Goal: Task Accomplishment & Management: Use online tool/utility

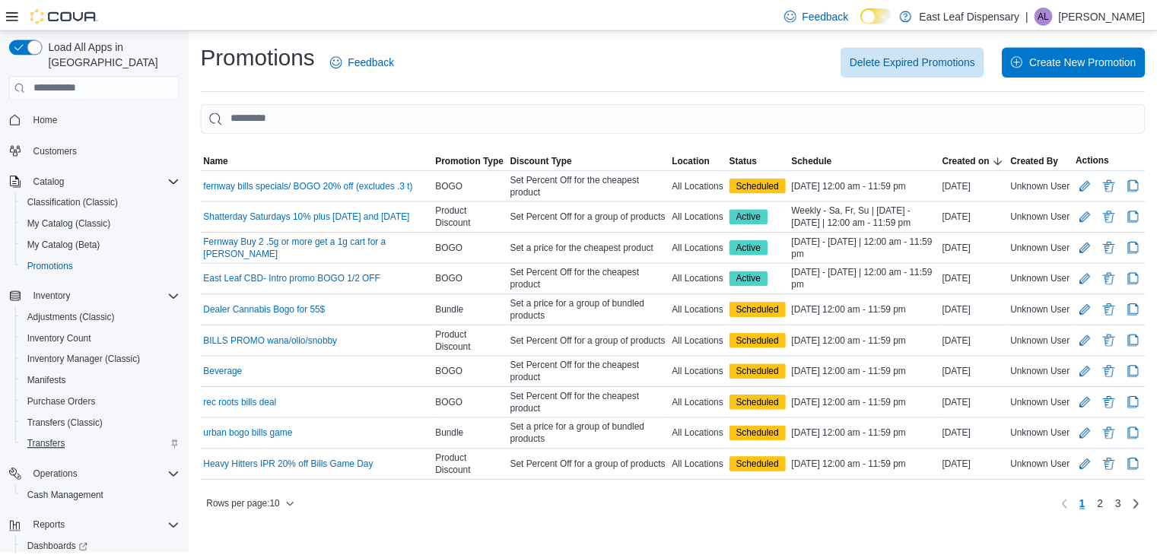
scroll to position [56, 0]
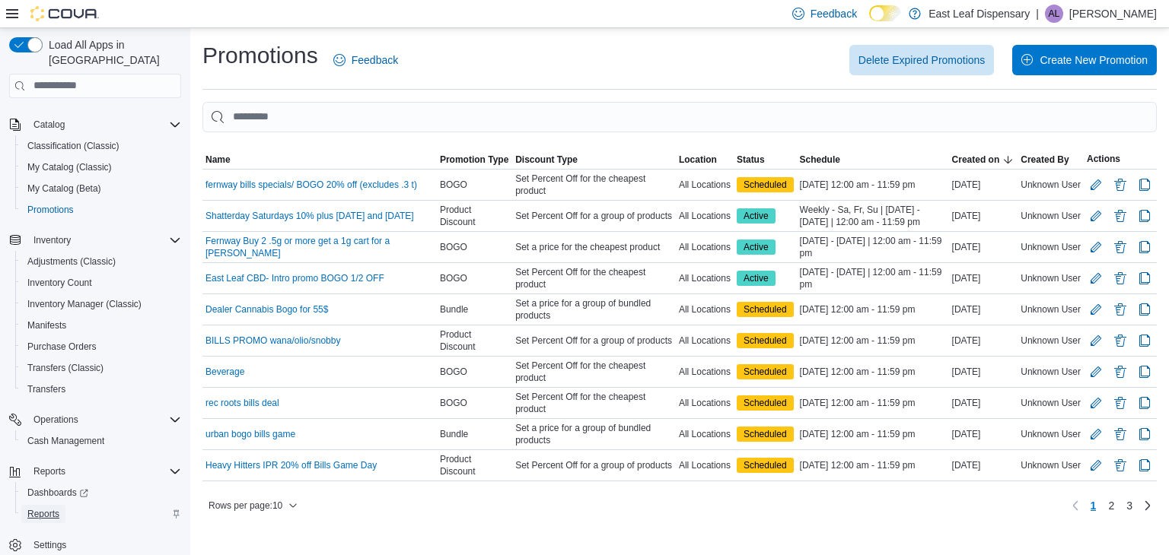
click at [45, 508] on span "Reports" at bounding box center [43, 514] width 32 height 12
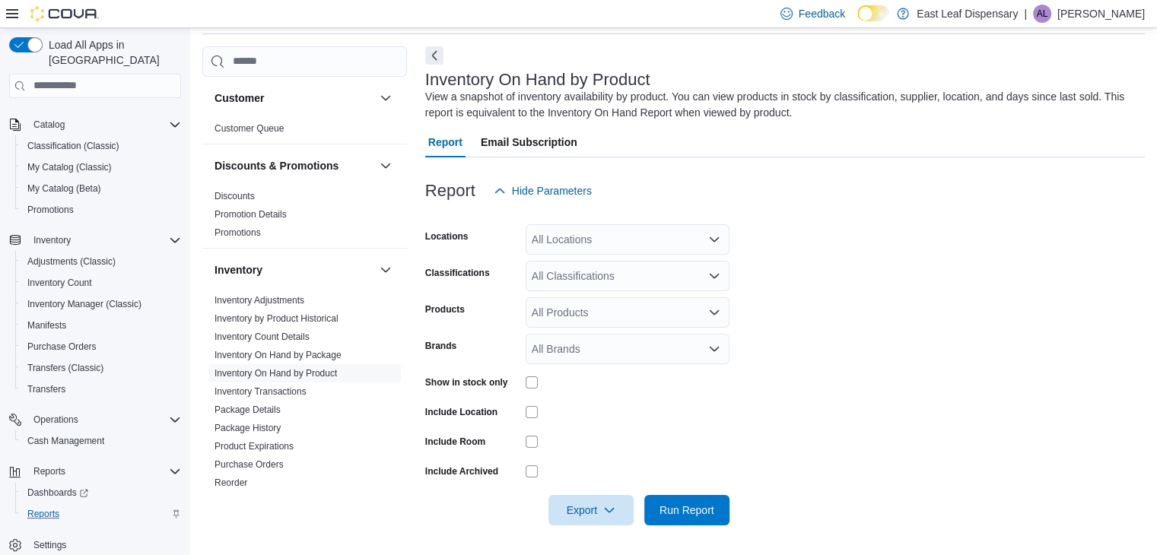
click at [364, 100] on div "Customer" at bounding box center [304, 98] width 205 height 43
click at [377, 92] on button "button" at bounding box center [386, 98] width 18 height 18
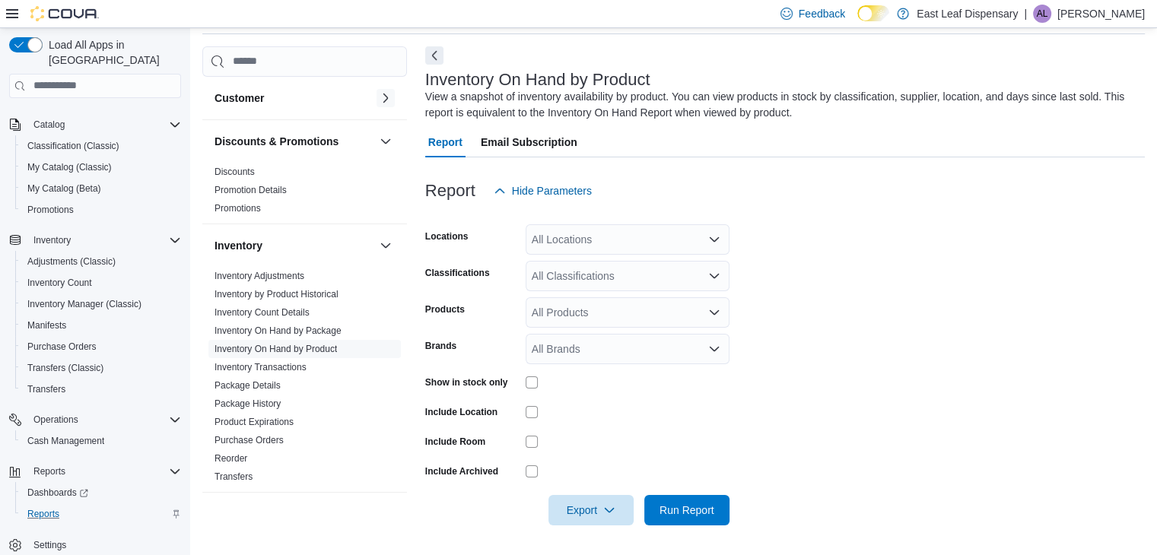
click at [377, 92] on button "button" at bounding box center [386, 98] width 18 height 18
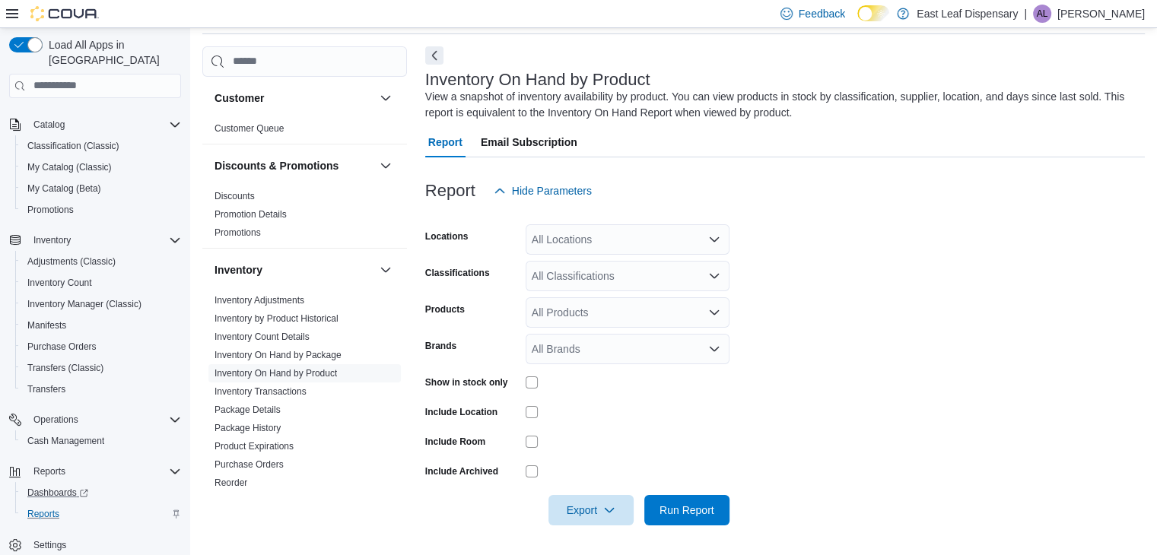
click at [60, 487] on link "Dashboards" at bounding box center [101, 492] width 172 height 21
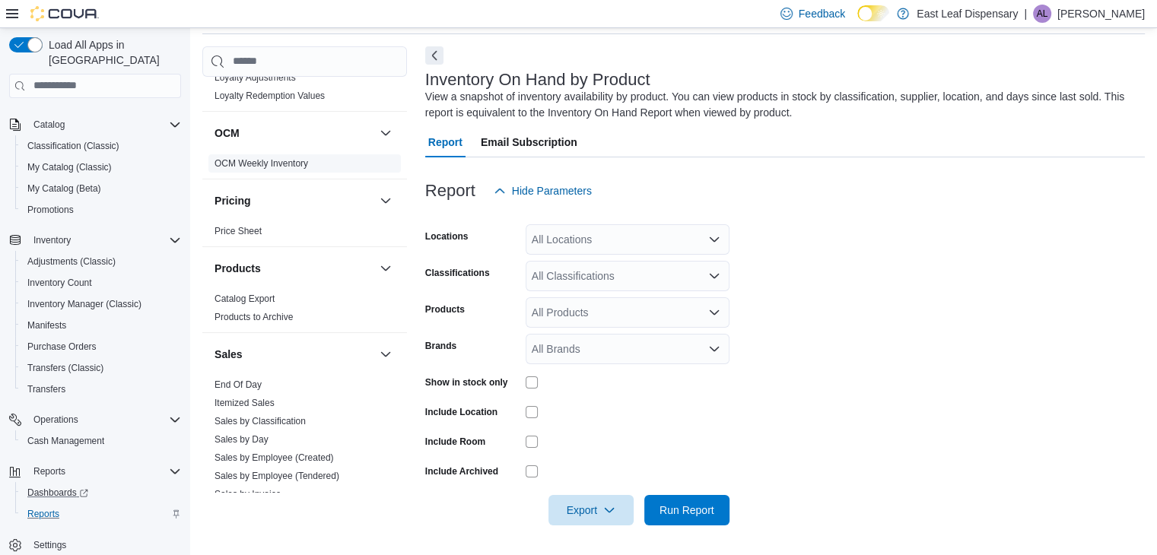
scroll to position [563, 0]
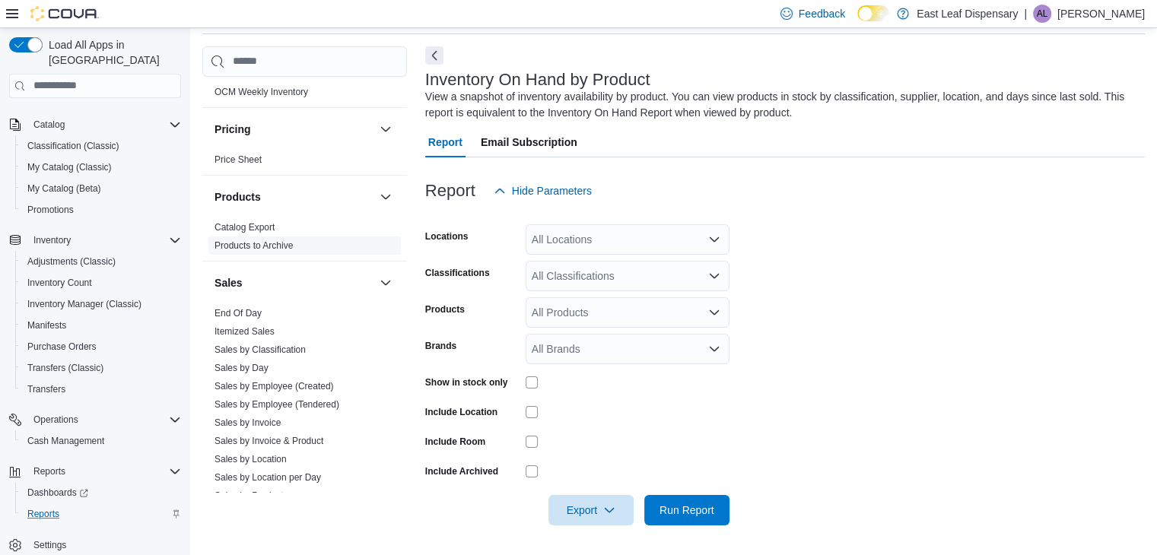
click at [278, 240] on link "Products to Archive" at bounding box center [254, 245] width 78 height 11
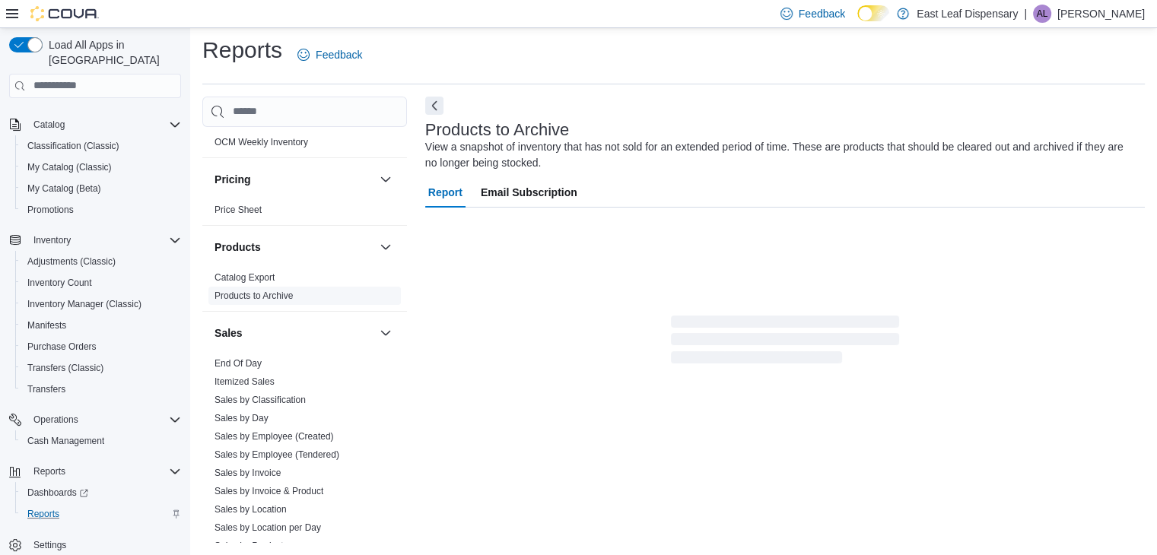
scroll to position [5, 0]
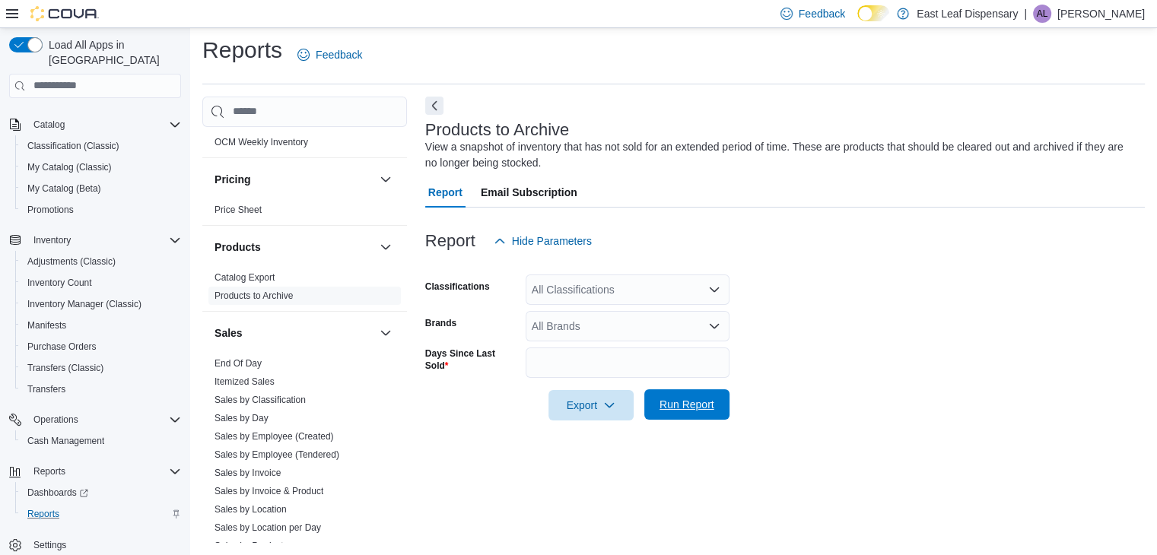
click at [679, 399] on span "Run Report" at bounding box center [687, 404] width 55 height 15
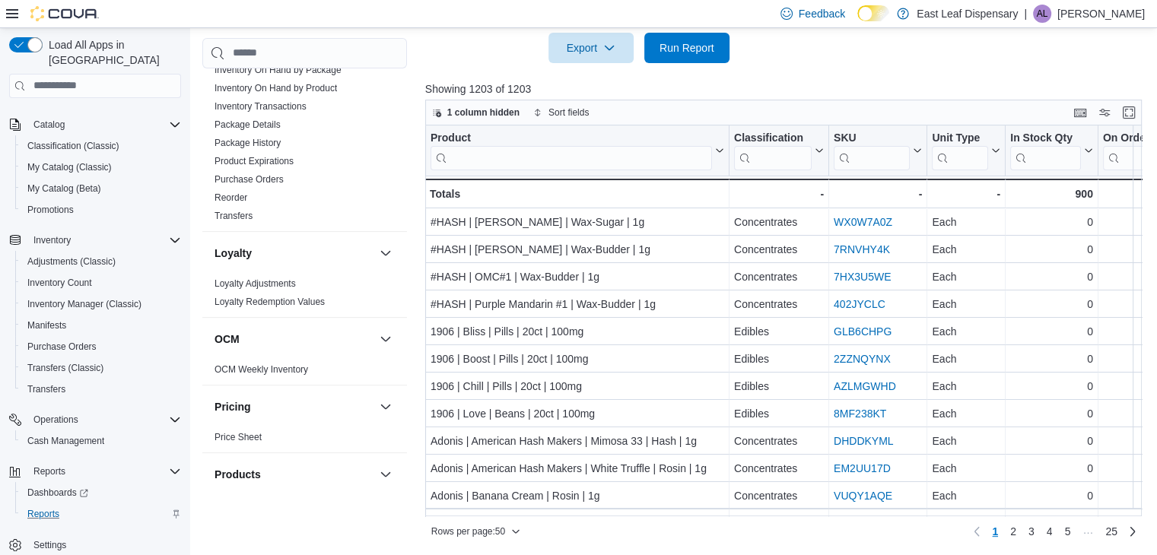
scroll to position [116, 0]
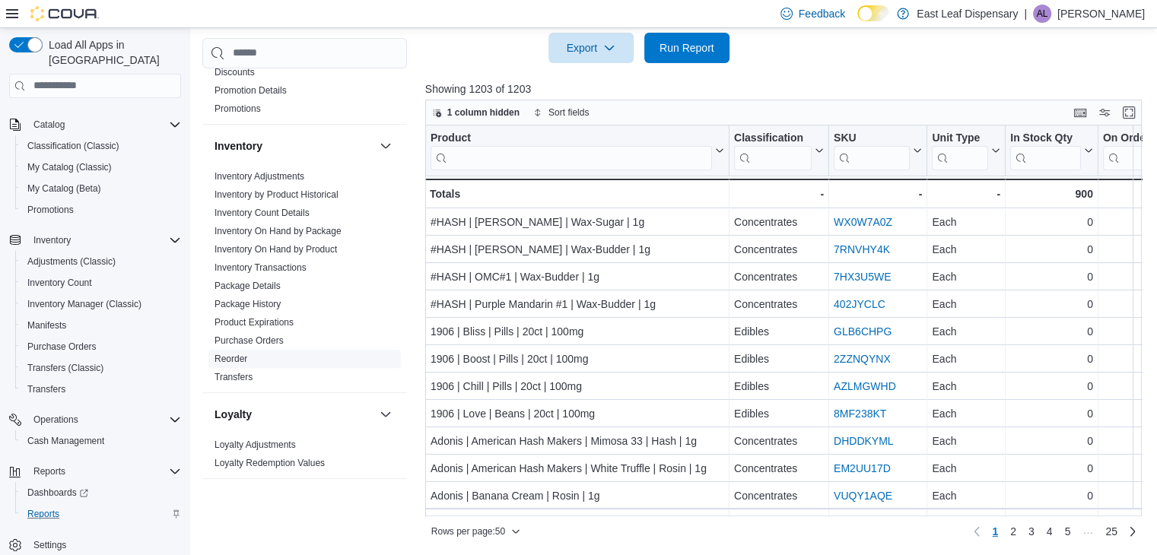
click at [241, 355] on link "Reorder" at bounding box center [231, 359] width 33 height 11
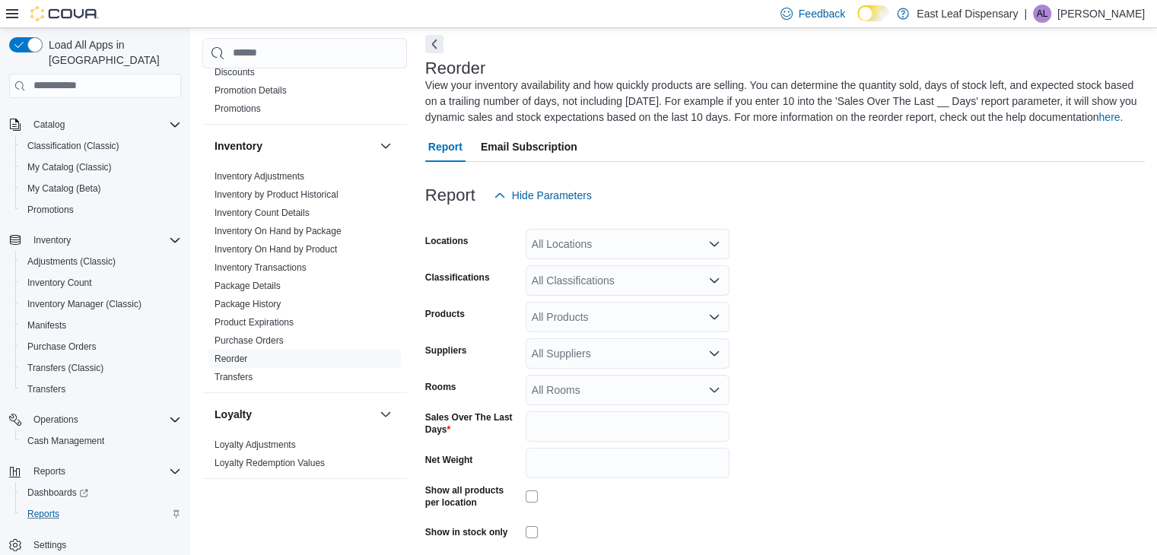
scroll to position [128, 0]
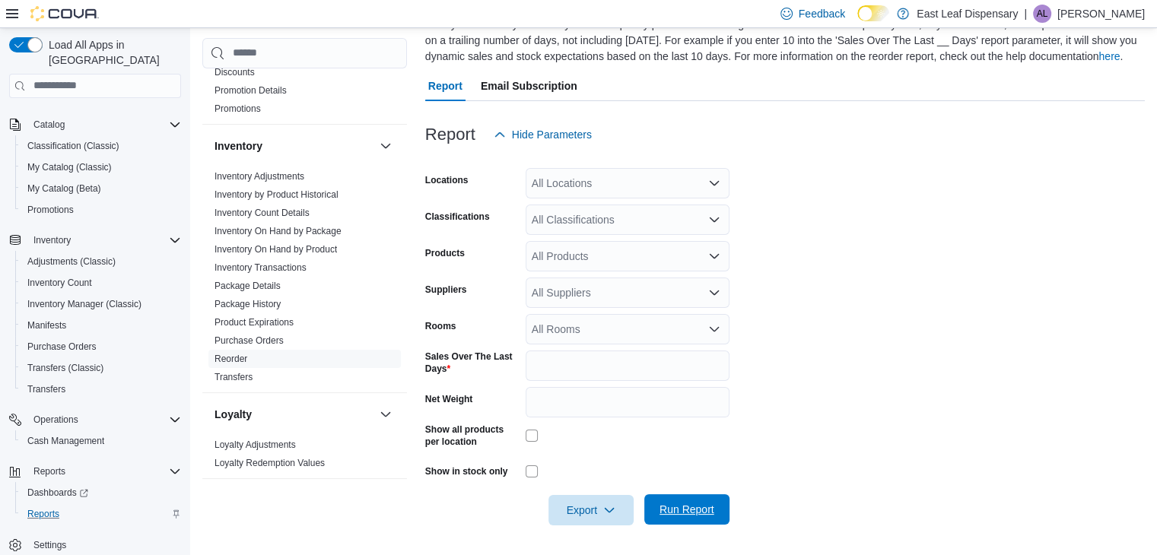
click at [705, 509] on span "Run Report" at bounding box center [687, 509] width 55 height 15
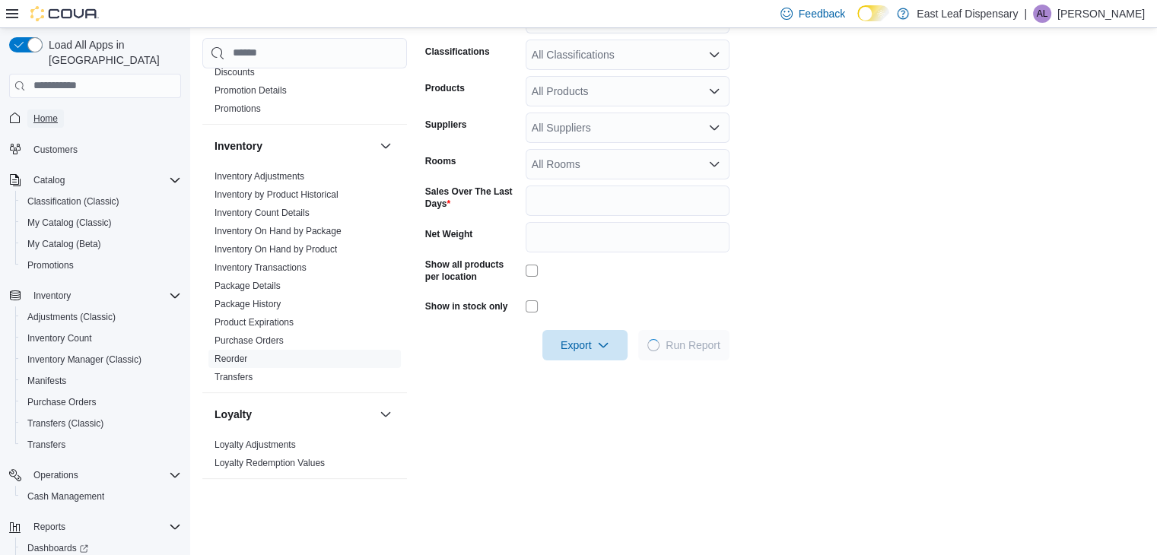
click at [50, 113] on span "Home" at bounding box center [45, 119] width 24 height 12
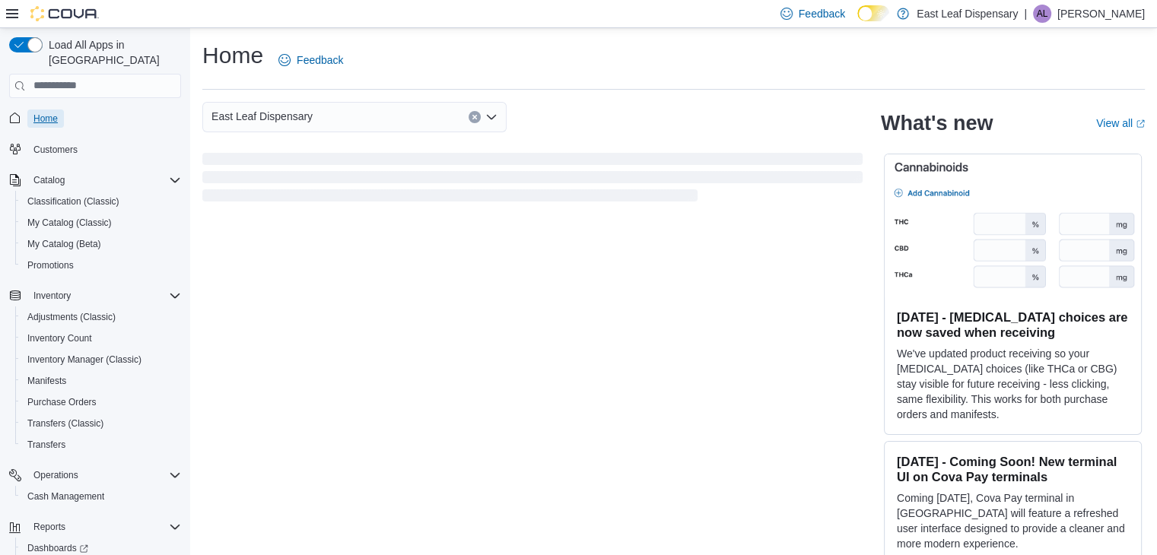
click at [50, 113] on span "Home" at bounding box center [45, 119] width 24 height 12
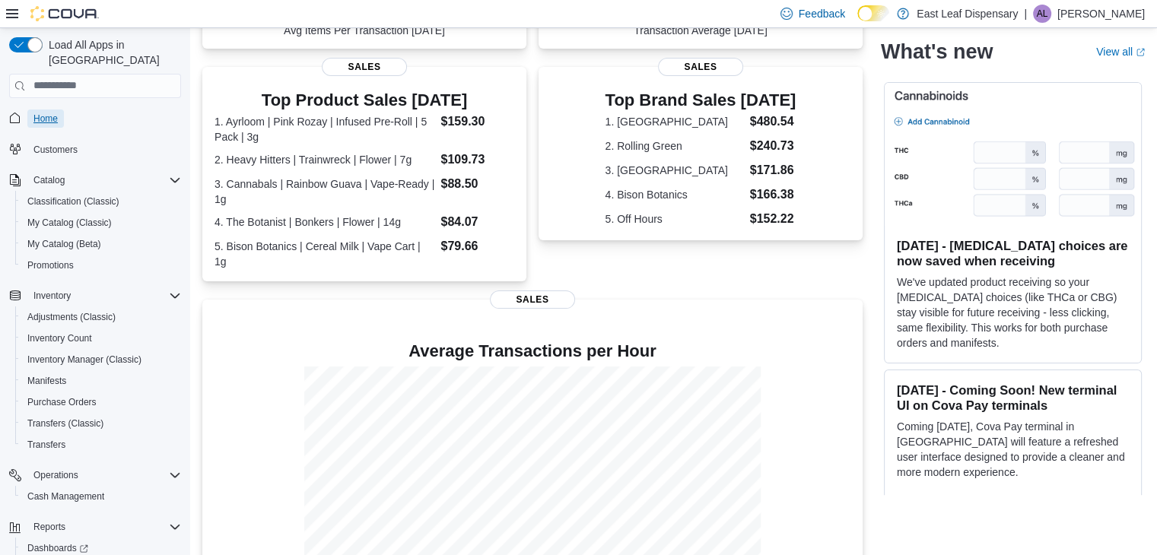
scroll to position [359, 0]
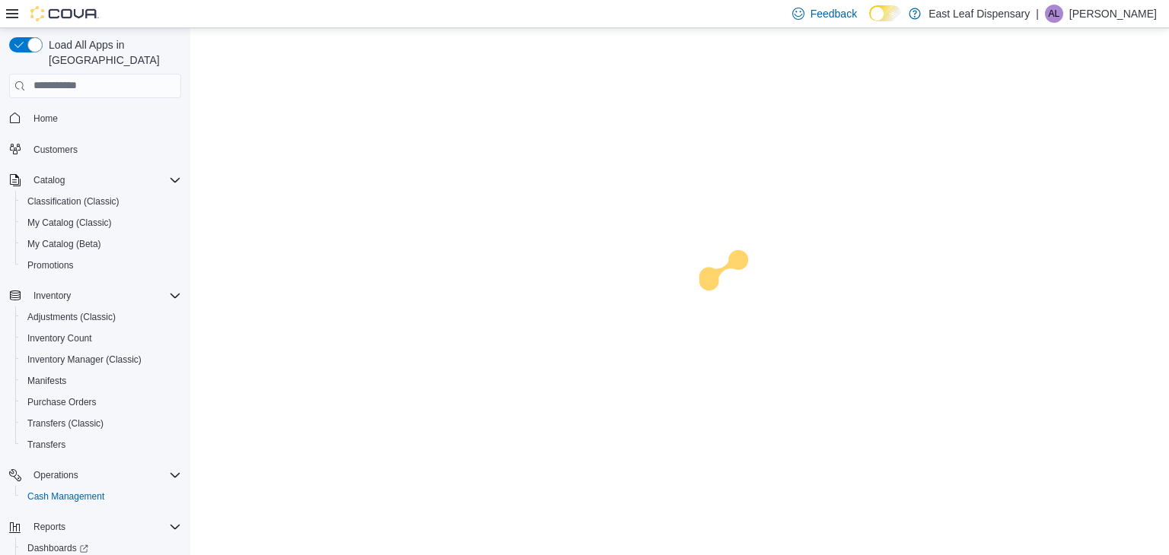
scroll to position [56, 0]
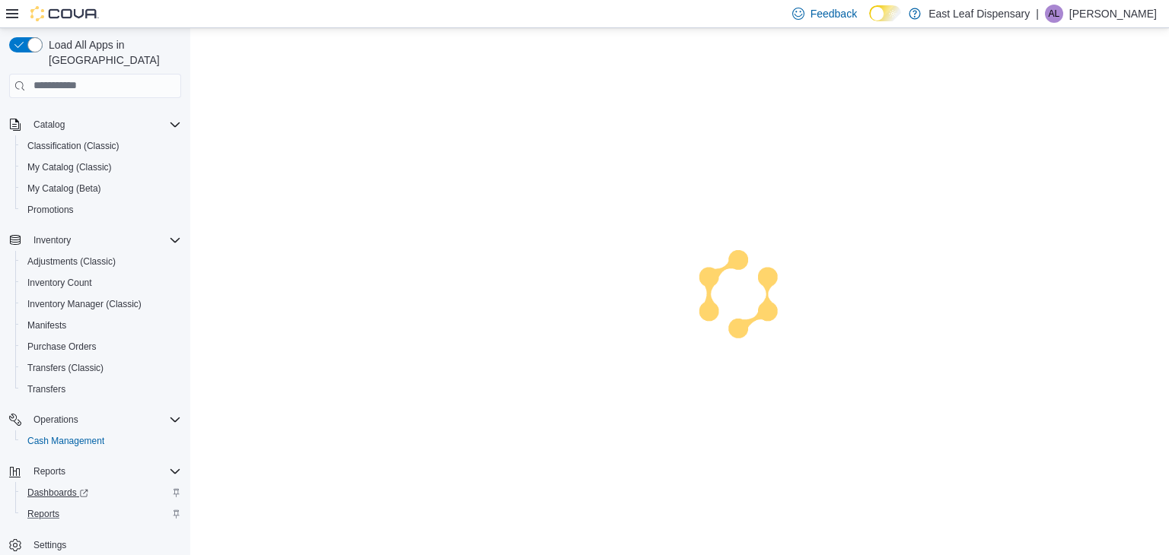
click at [53, 487] on span "Dashboards" at bounding box center [57, 493] width 61 height 12
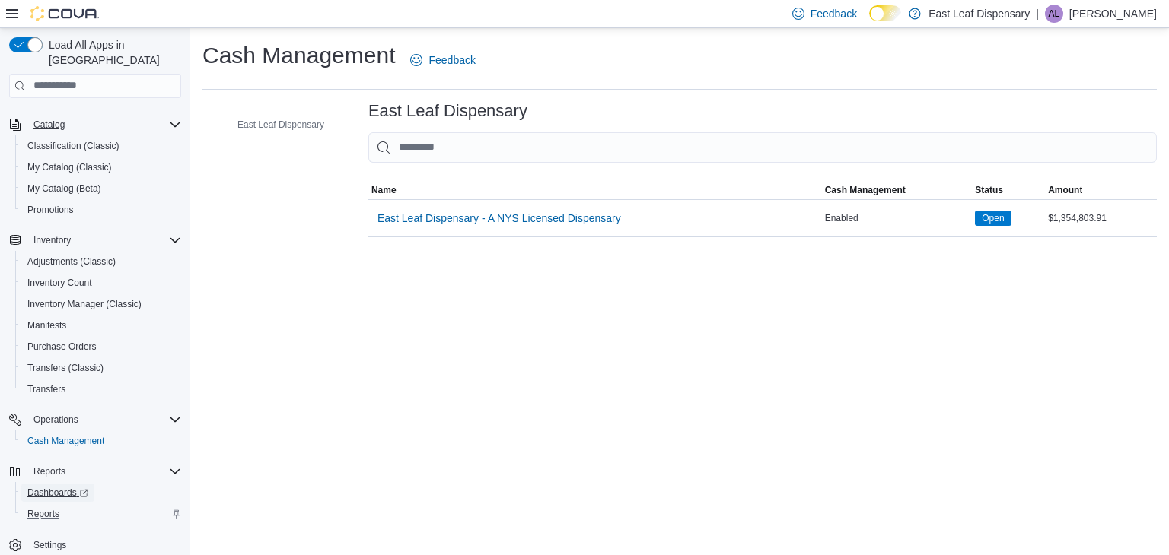
click at [46, 487] on span "Dashboards" at bounding box center [57, 493] width 61 height 12
click at [43, 508] on span "Reports" at bounding box center [43, 514] width 32 height 12
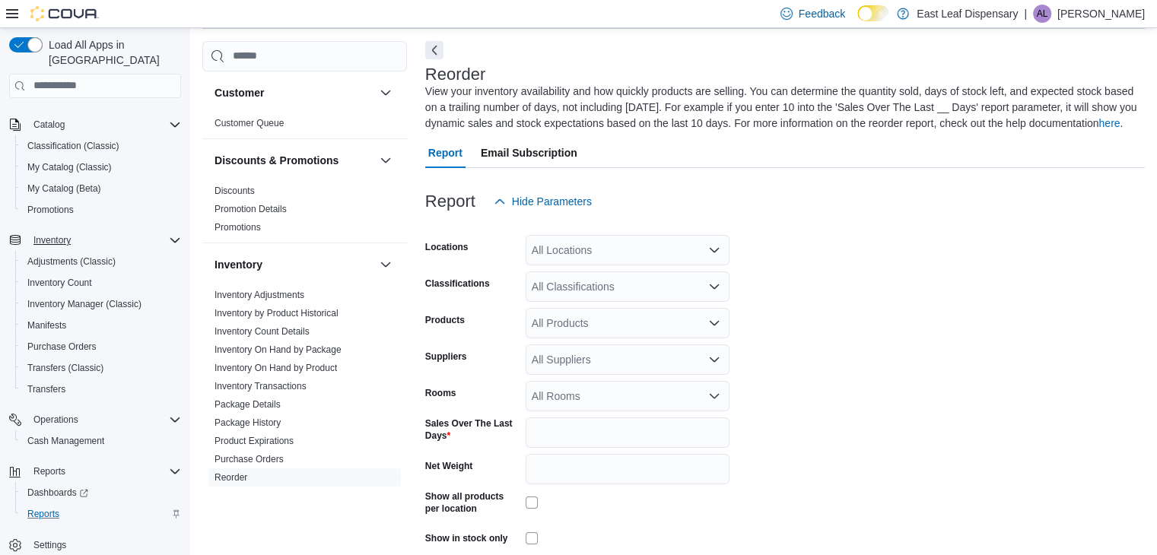
scroll to position [67, 0]
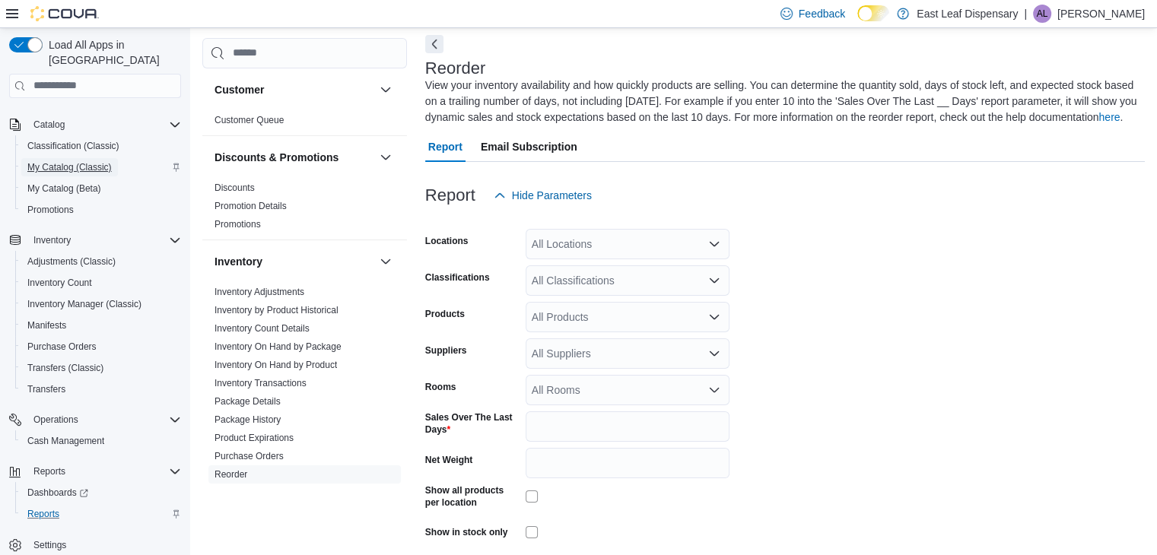
click at [99, 161] on span "My Catalog (Classic)" at bounding box center [69, 167] width 84 height 12
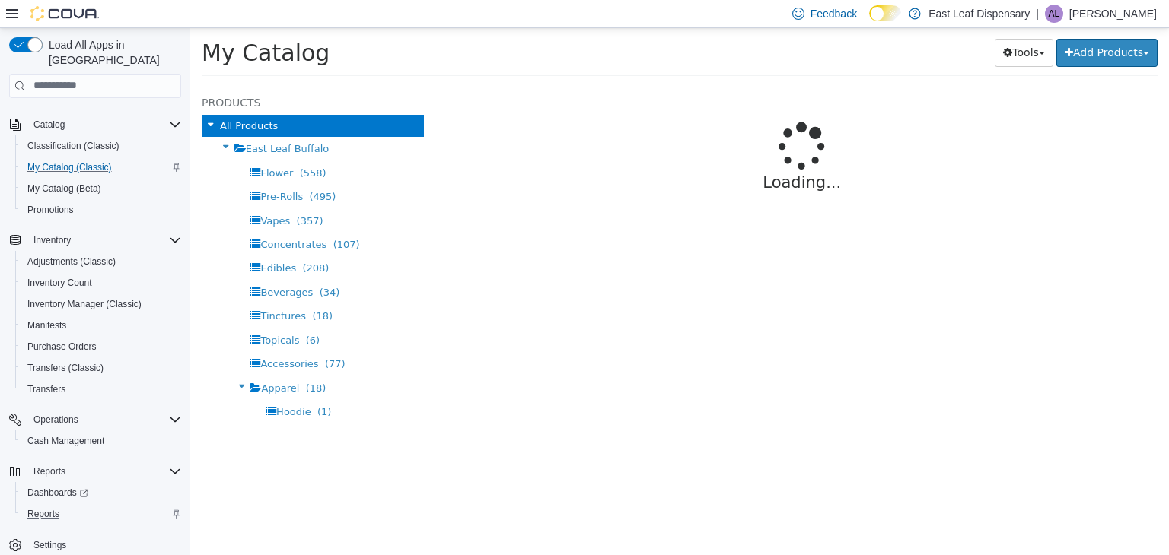
select select "**********"
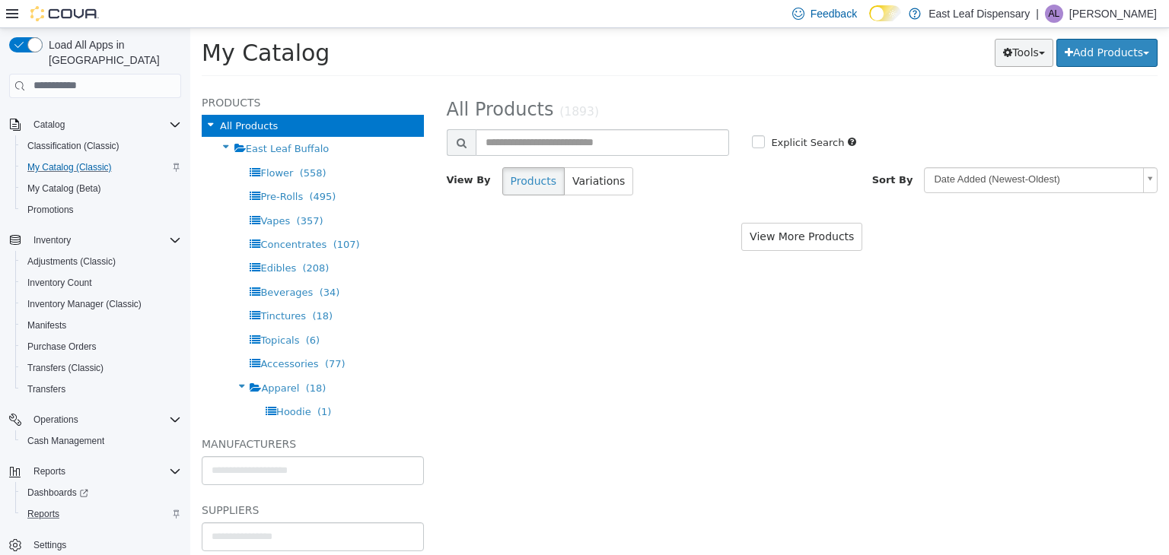
click at [1016, 51] on button "Tools" at bounding box center [1023, 52] width 59 height 28
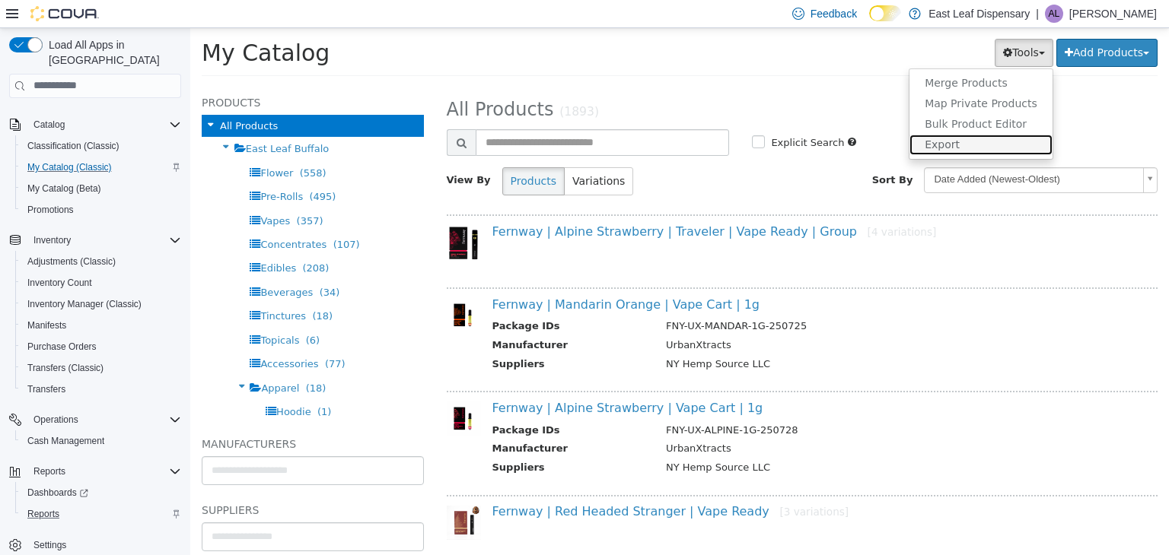
click at [965, 138] on link "Export" at bounding box center [980, 144] width 143 height 21
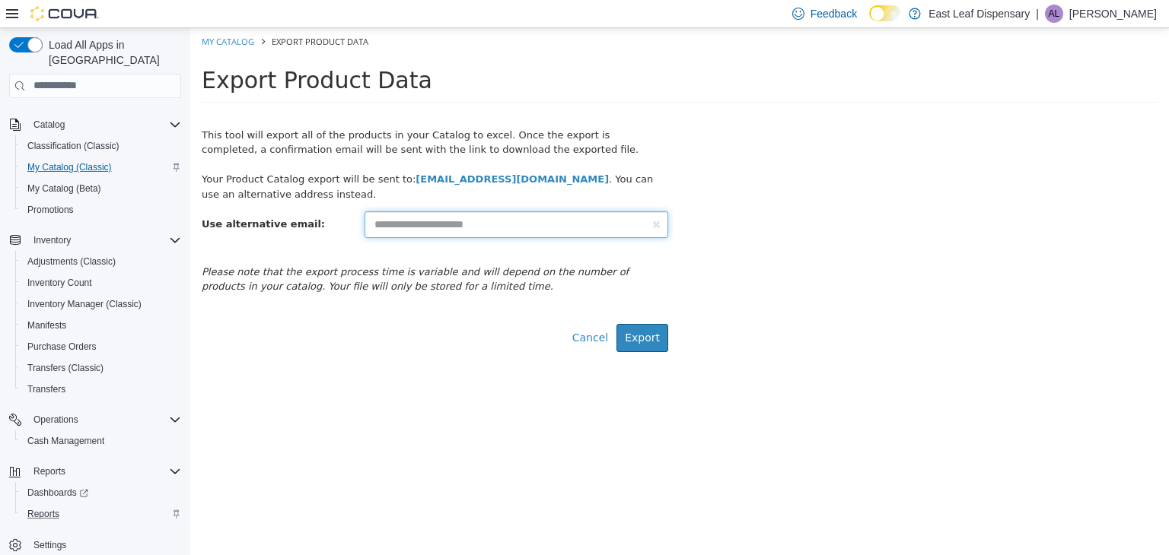
click at [495, 234] on input "text" at bounding box center [516, 224] width 304 height 27
click at [752, 230] on div "This tool will export all of the products in your Catalog to excel. Once the ex…" at bounding box center [679, 232] width 978 height 240
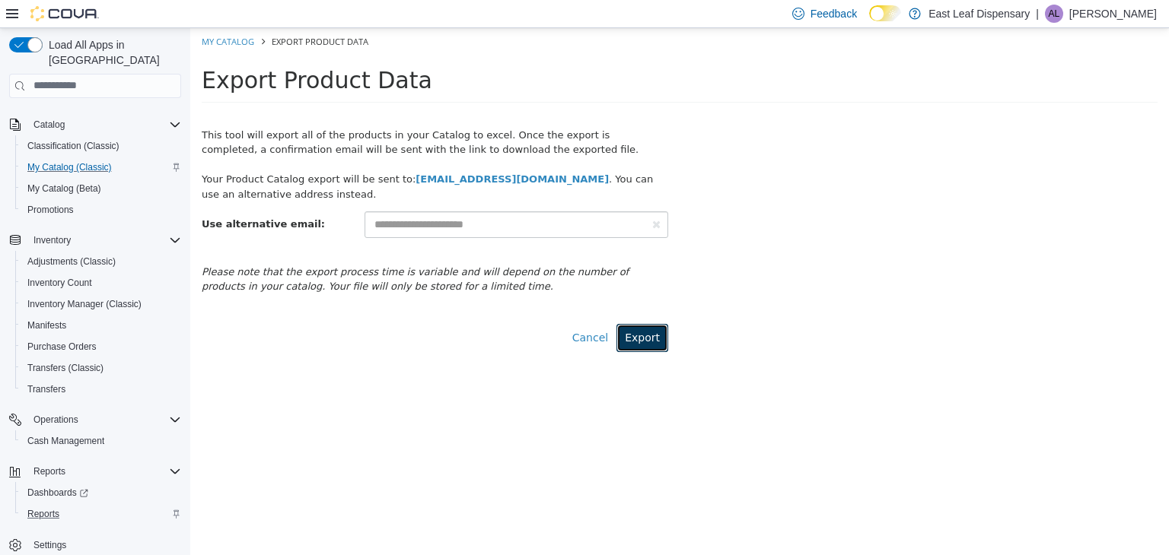
click at [654, 345] on button "Export" at bounding box center [642, 337] width 52 height 28
select select "**********"
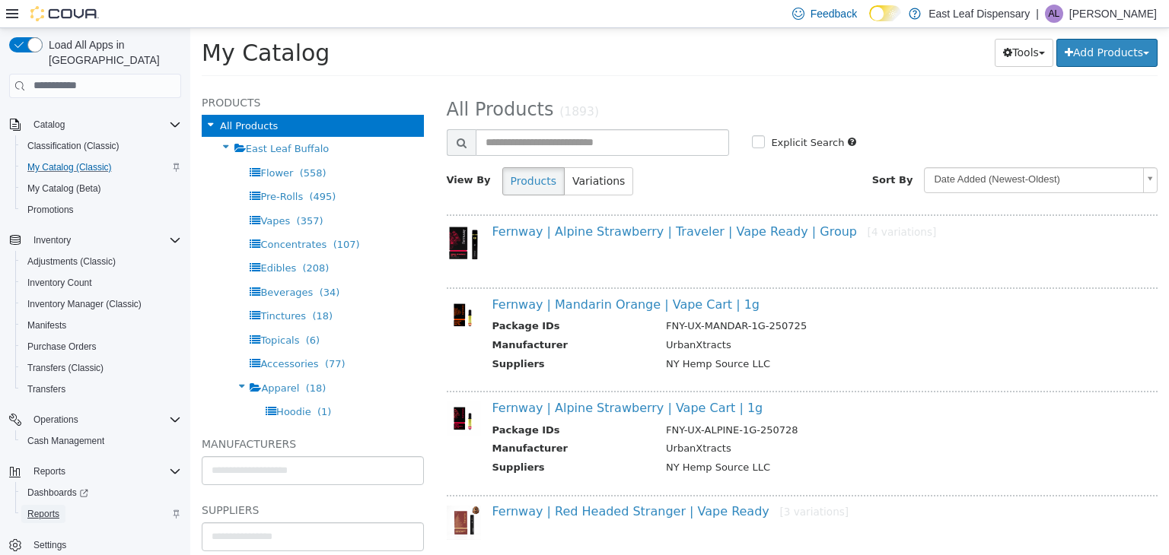
click at [44, 508] on span "Reports" at bounding box center [43, 514] width 32 height 12
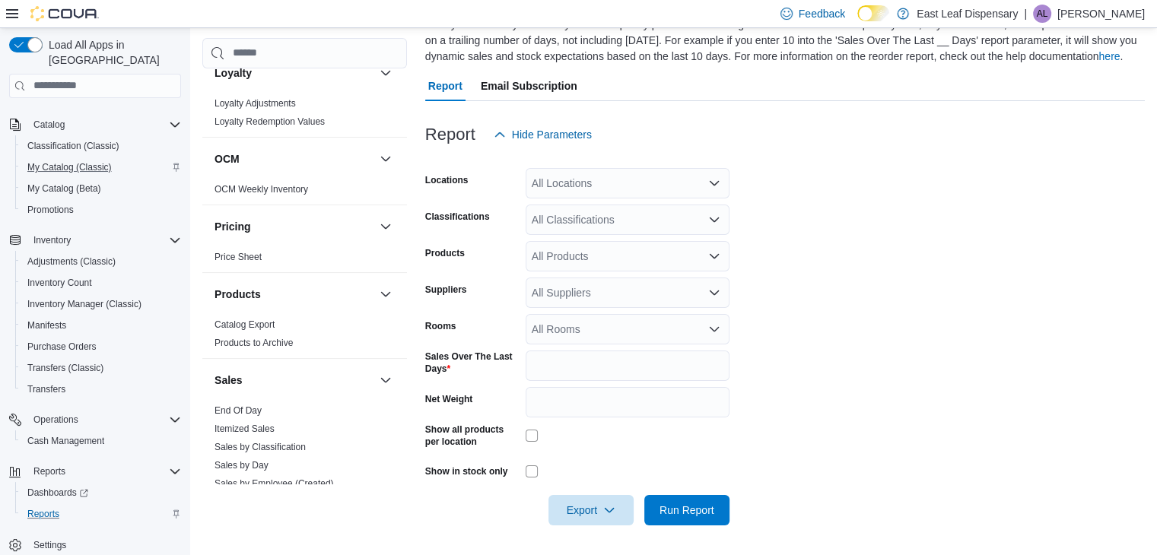
scroll to position [454, 0]
click at [280, 348] on link "Products to Archive" at bounding box center [254, 346] width 78 height 11
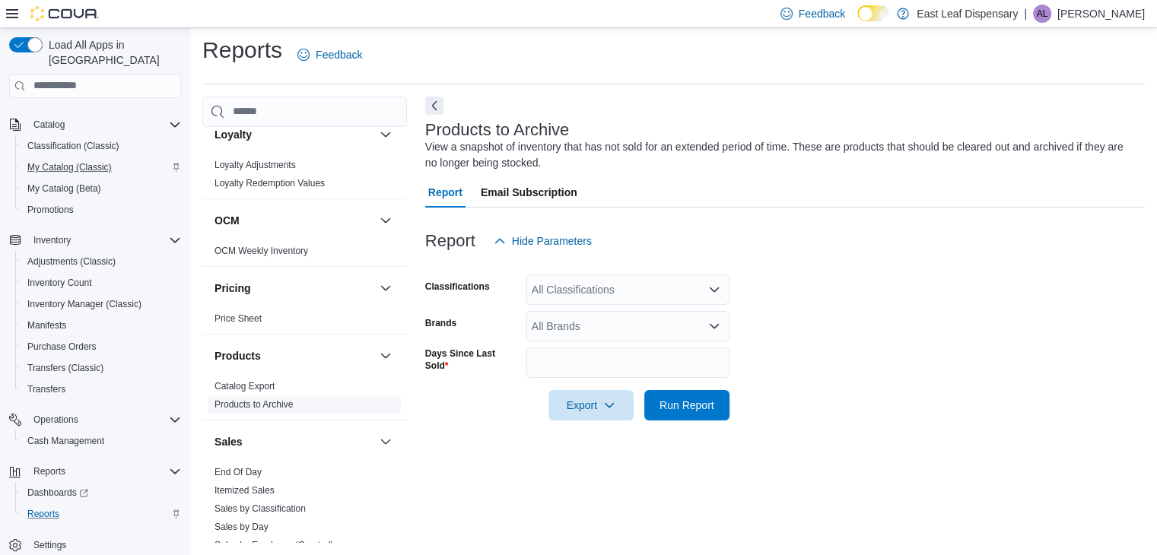
scroll to position [5, 0]
click at [704, 409] on span "Run Report" at bounding box center [687, 404] width 55 height 15
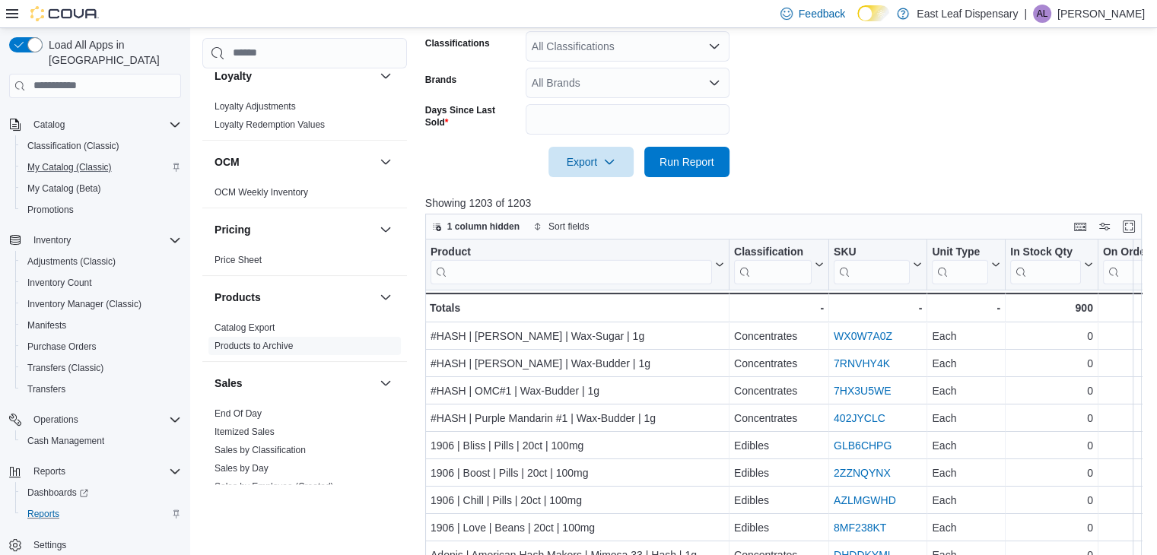
scroll to position [253, 0]
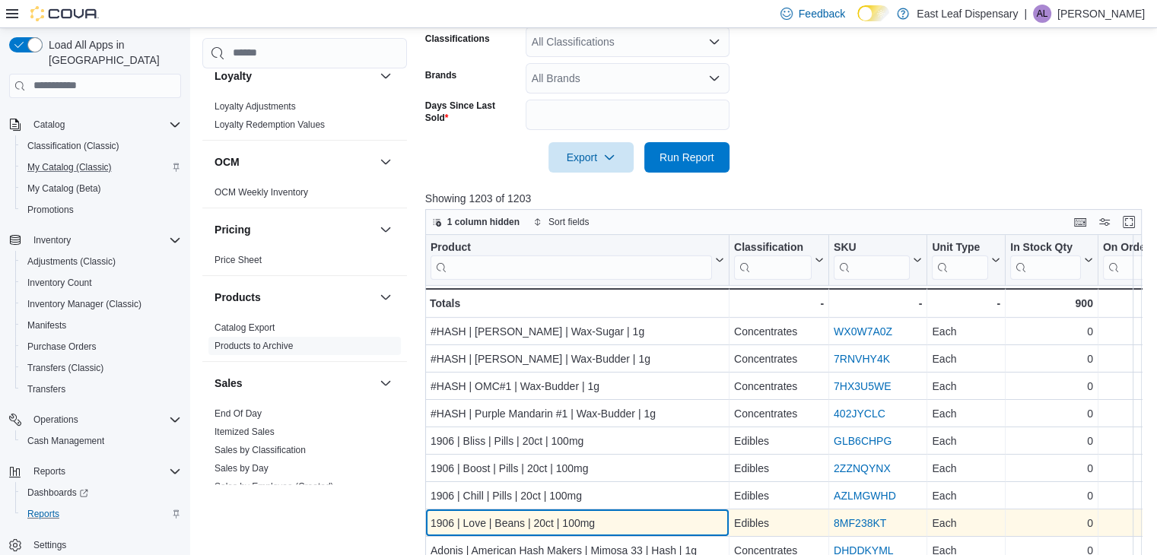
click at [531, 517] on div "1906 | Love | Beans | 20ct | 100mg" at bounding box center [578, 523] width 294 height 18
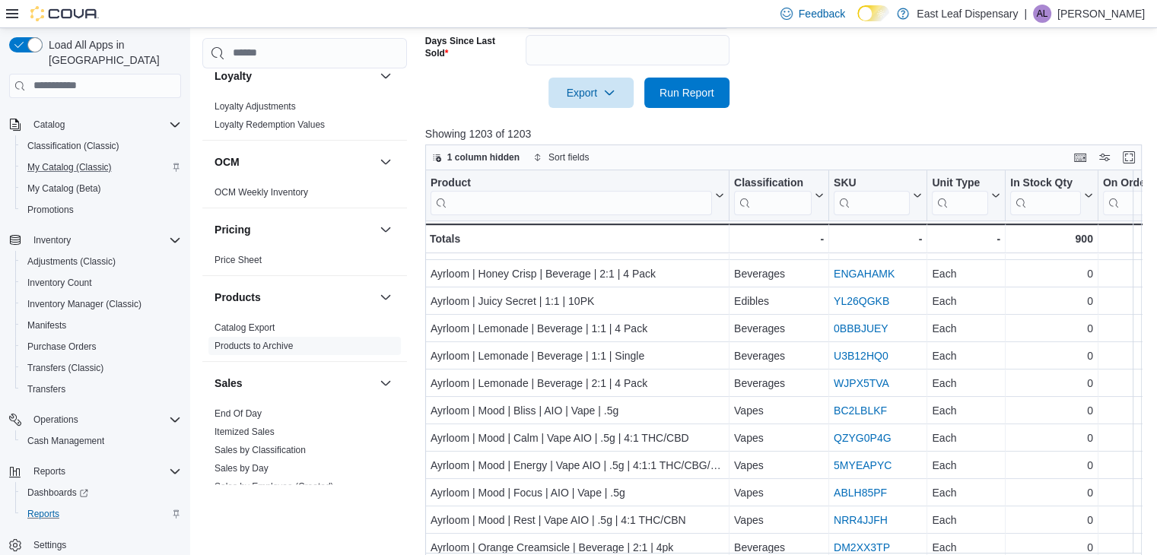
scroll to position [363, 0]
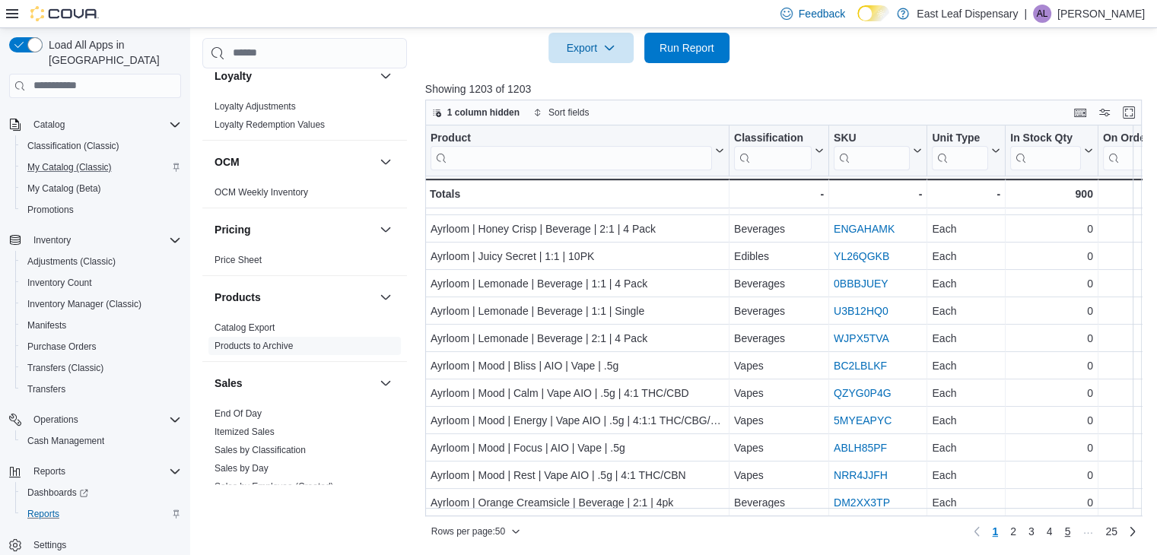
click at [1070, 536] on span "5" at bounding box center [1067, 531] width 6 height 15
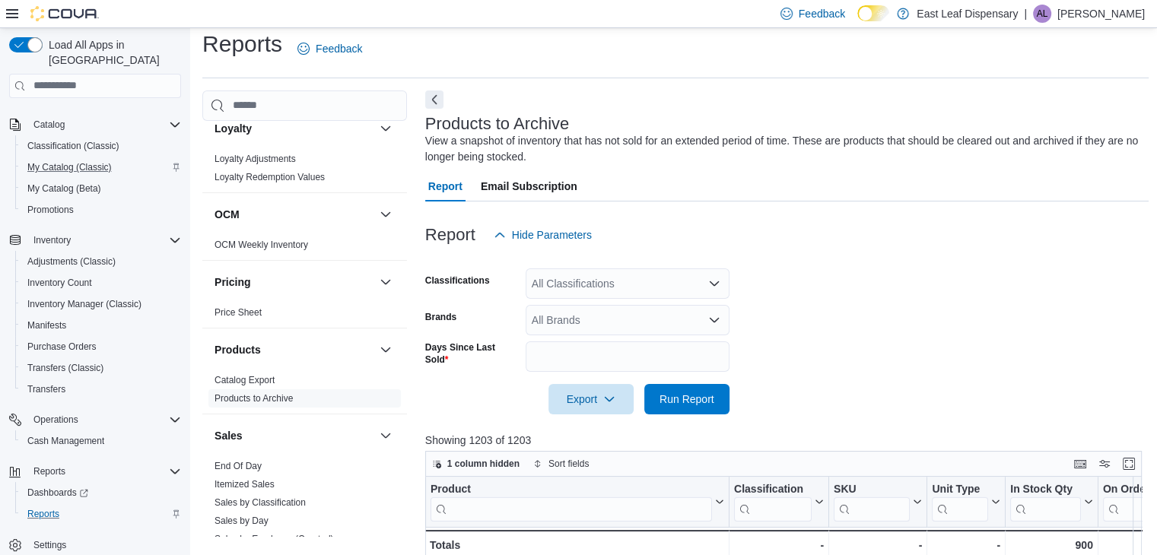
scroll to position [0, 0]
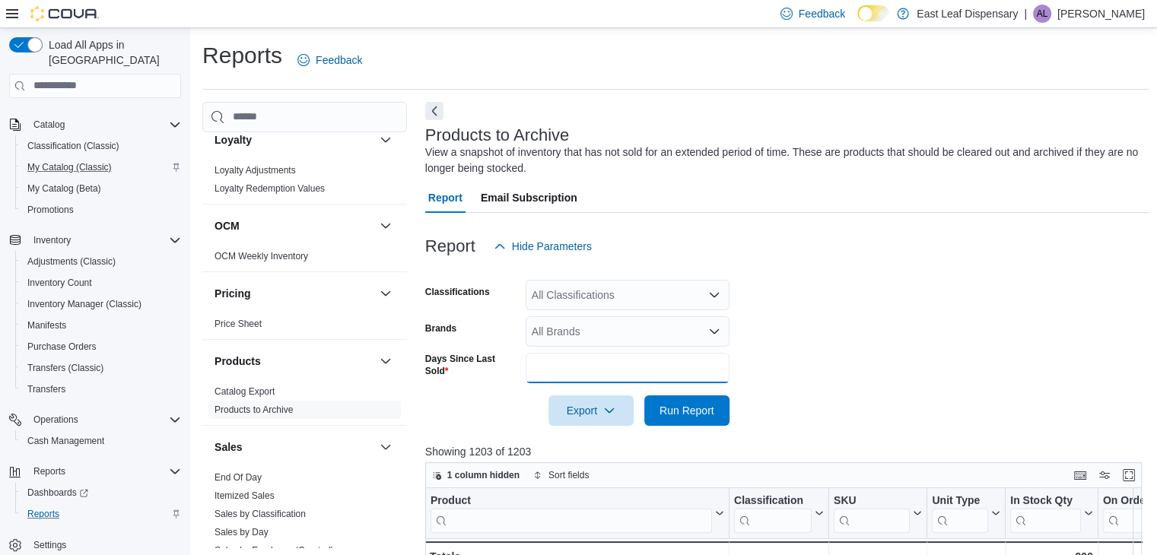
click at [693, 372] on input "**" at bounding box center [628, 368] width 204 height 30
type input "*"
type input "***"
click at [705, 409] on span "Run Report" at bounding box center [687, 409] width 55 height 15
click at [432, 108] on button "Next" at bounding box center [434, 110] width 18 height 18
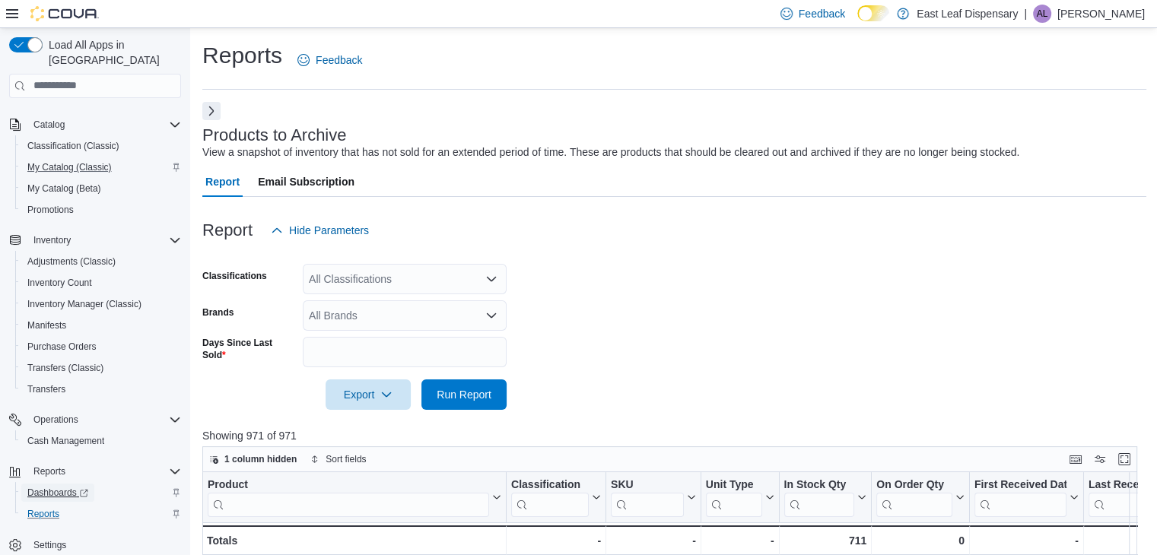
click at [53, 487] on span "Dashboards" at bounding box center [57, 493] width 61 height 12
